Goal: Find specific page/section: Find specific page/section

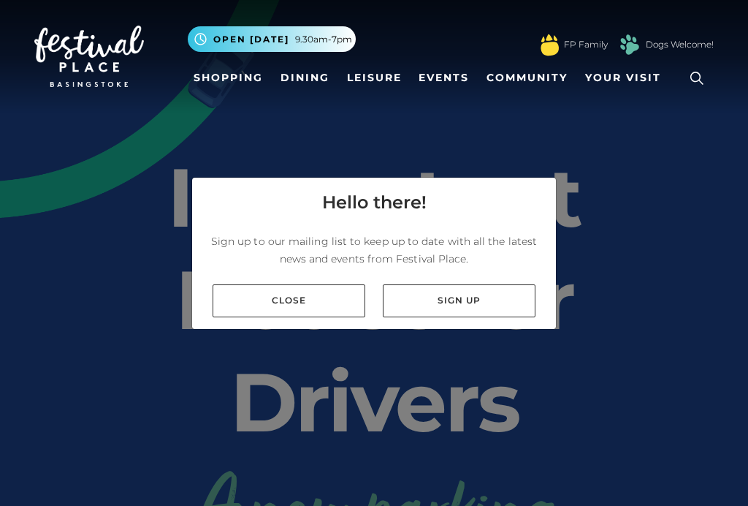
click at [233, 87] on link "Shopping" at bounding box center [228, 77] width 81 height 27
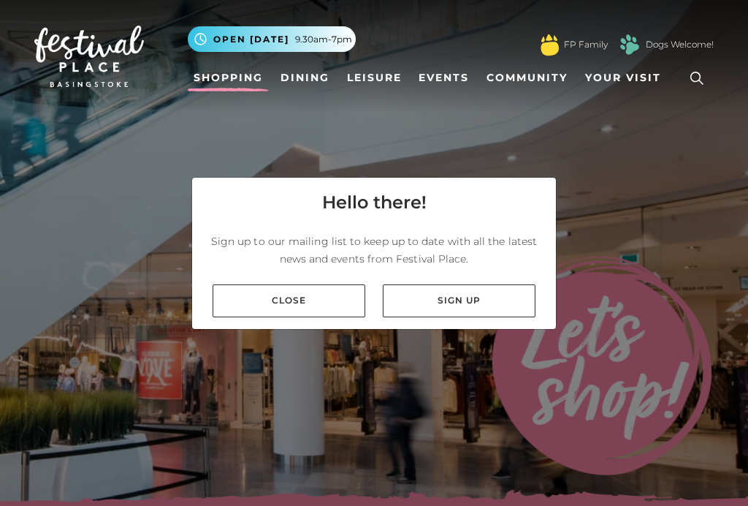
click at [287, 313] on link "Close" at bounding box center [289, 300] width 153 height 33
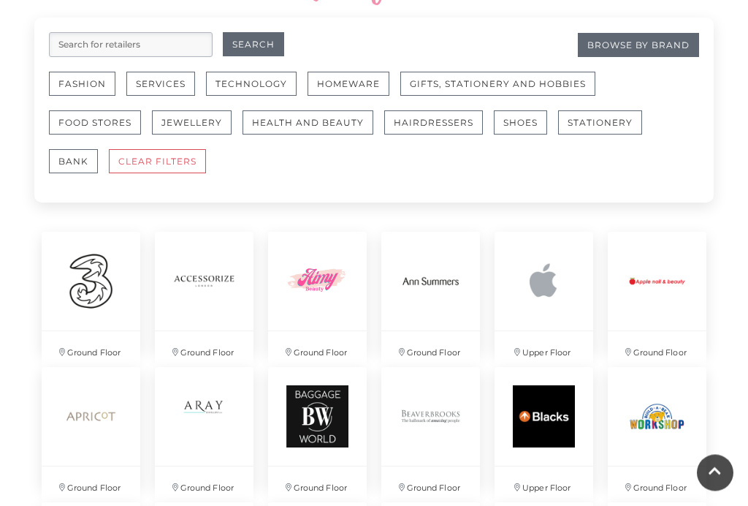
scroll to position [905, 0]
click at [88, 119] on button "Food Stores" at bounding box center [95, 122] width 92 height 24
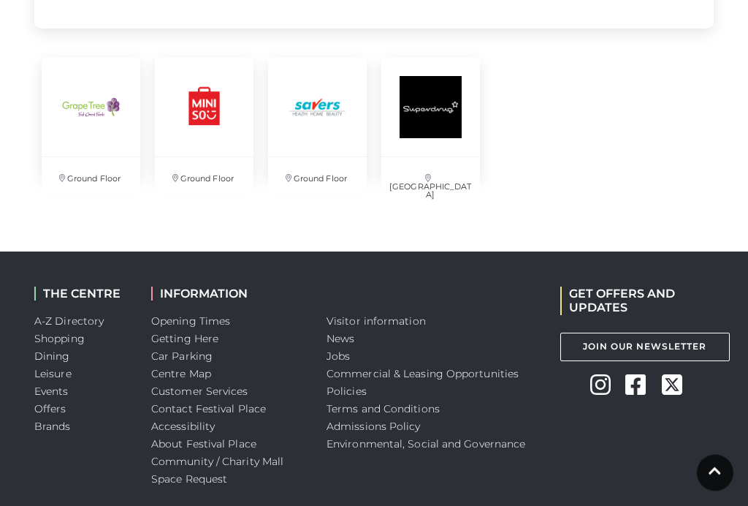
scroll to position [1078, 0]
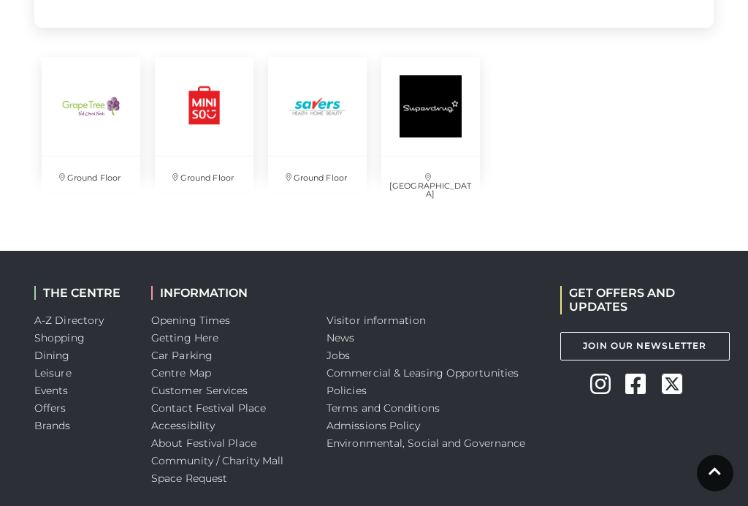
click at [91, 105] on img at bounding box center [91, 106] width 99 height 99
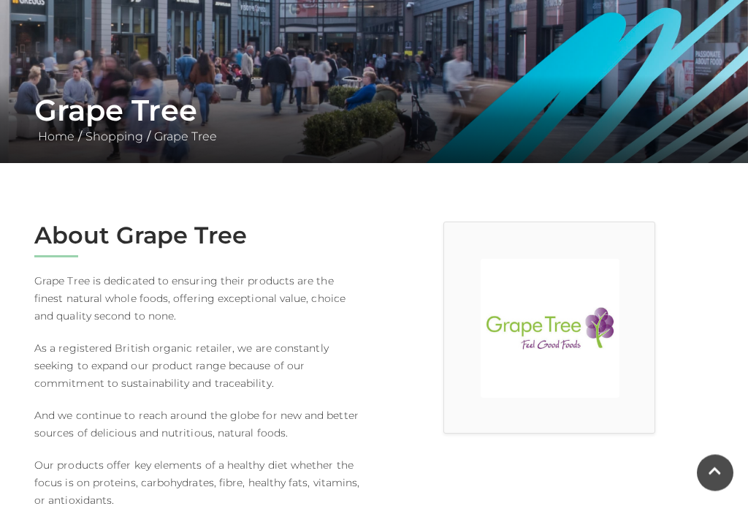
scroll to position [202, 0]
click at [550, 339] on img at bounding box center [550, 328] width 139 height 139
click at [582, 337] on img at bounding box center [550, 328] width 139 height 139
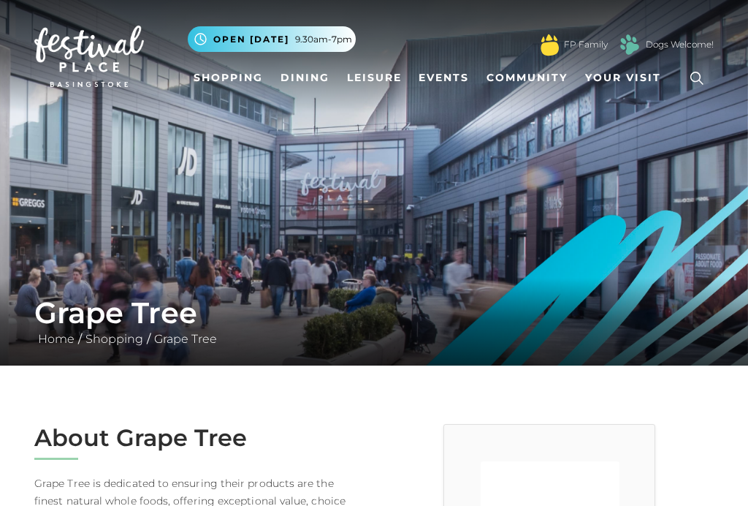
click at [225, 1] on nav "Toggle navigation .st5{fill:none;stroke:#FFFFFF;stroke-width:2.29;stroke-miterl…" at bounding box center [374, 56] width 748 height 113
